Goal: Find specific page/section: Find specific page/section

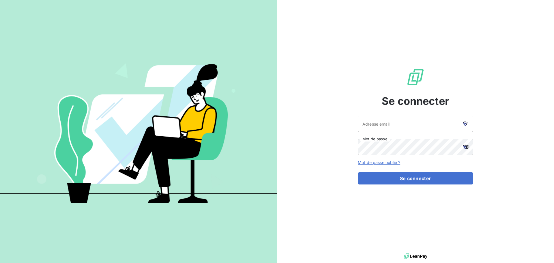
click at [467, 124] on icon at bounding box center [467, 123] width 2 height 3
type input "[EMAIL_ADDRESS][DOMAIN_NAME]"
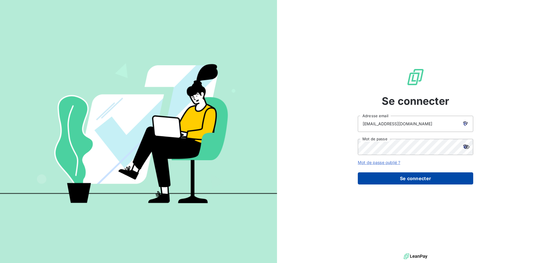
click at [401, 180] on button "Se connecter" at bounding box center [416, 178] width 116 height 12
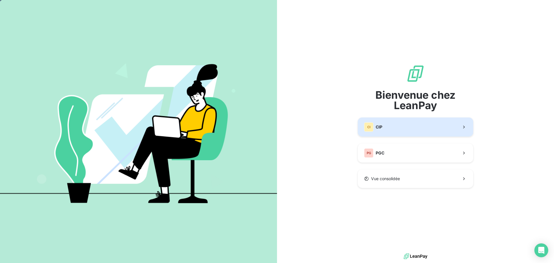
click at [401, 134] on button "CI CIP" at bounding box center [416, 127] width 116 height 19
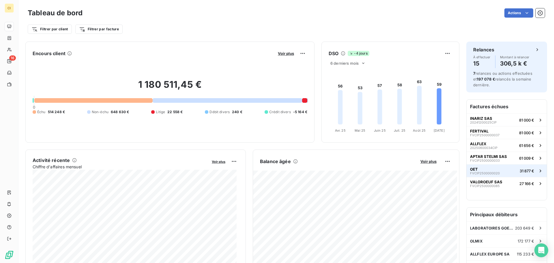
click at [474, 172] on span "FVCIP2500000020" at bounding box center [485, 173] width 30 height 3
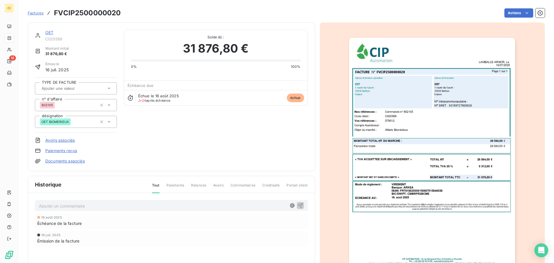
click at [421, 149] on img "button" at bounding box center [432, 155] width 166 height 235
